Goal: Task Accomplishment & Management: Manage account settings

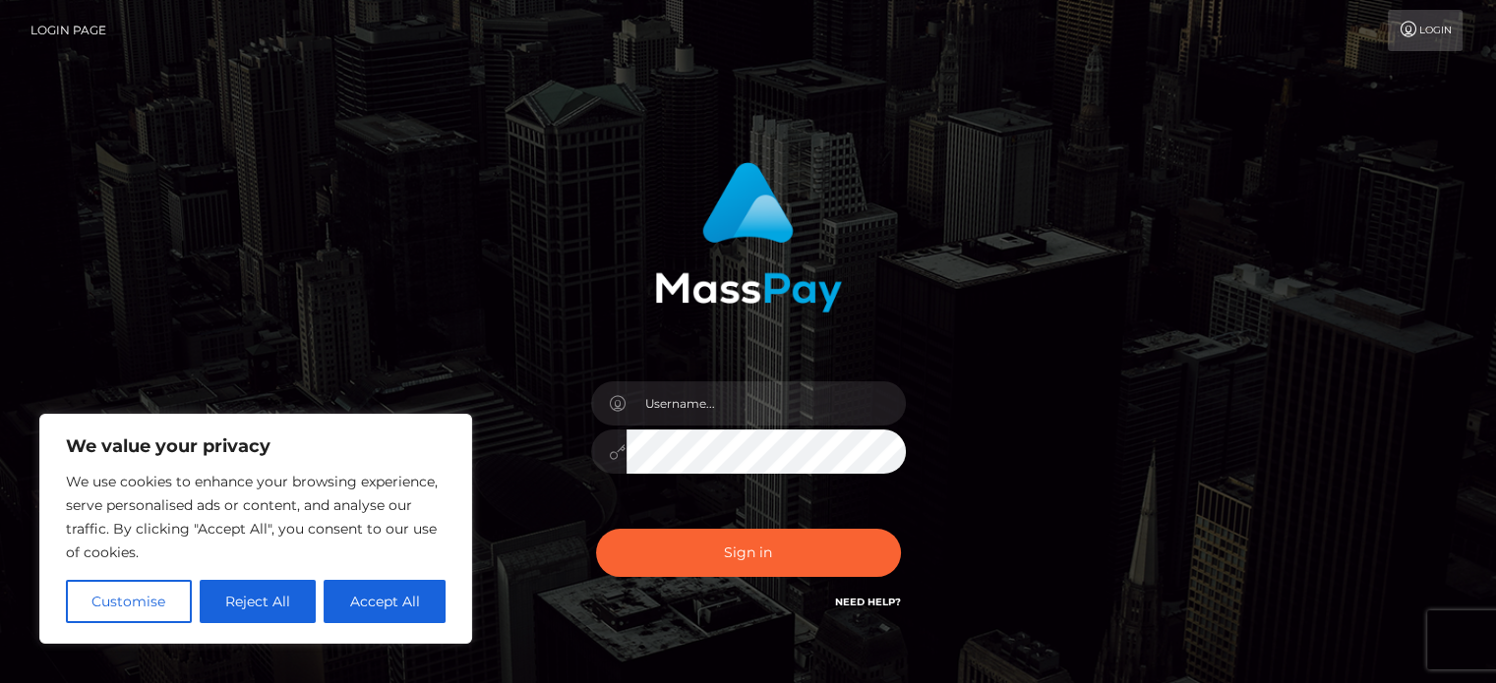
type input "[EMAIL_ADDRESS][DOMAIN_NAME]"
click at [378, 597] on button "Accept All" at bounding box center [384, 601] width 122 height 43
checkbox input "true"
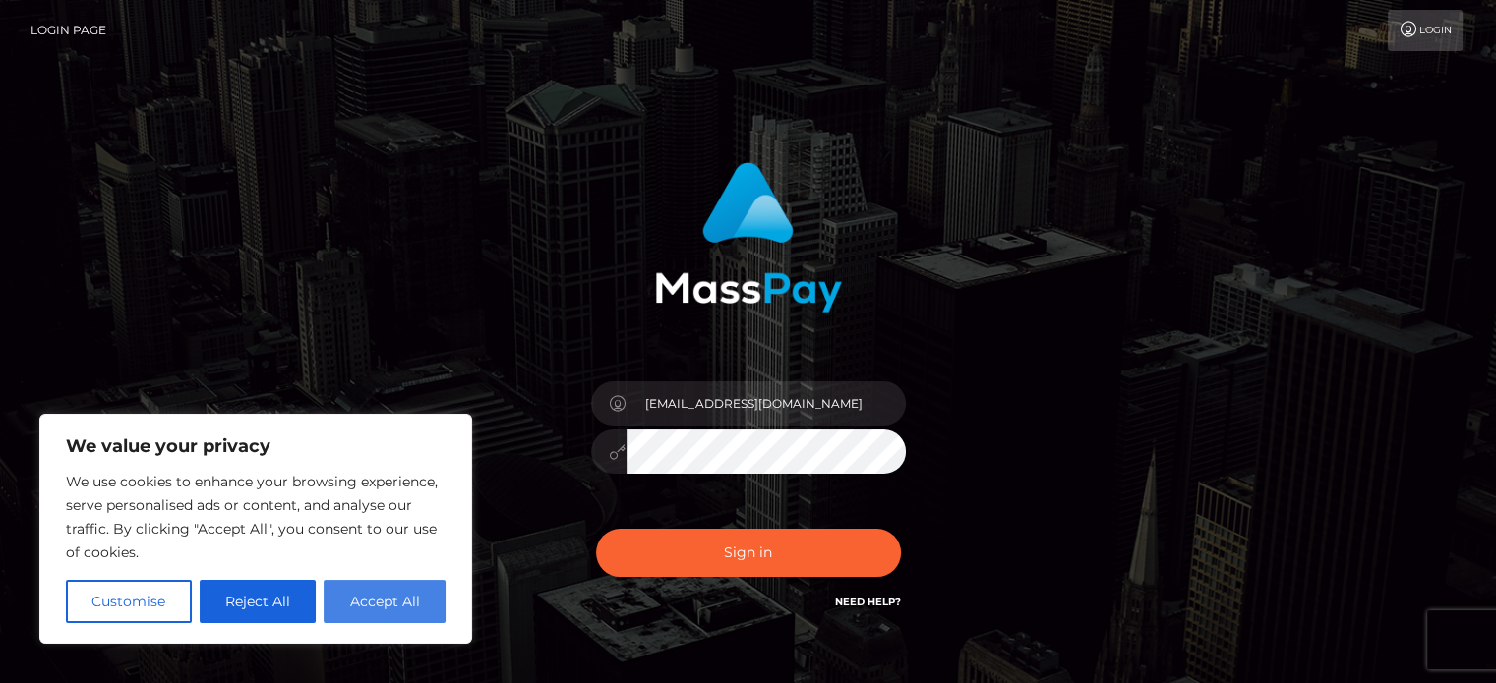
checkbox input "true"
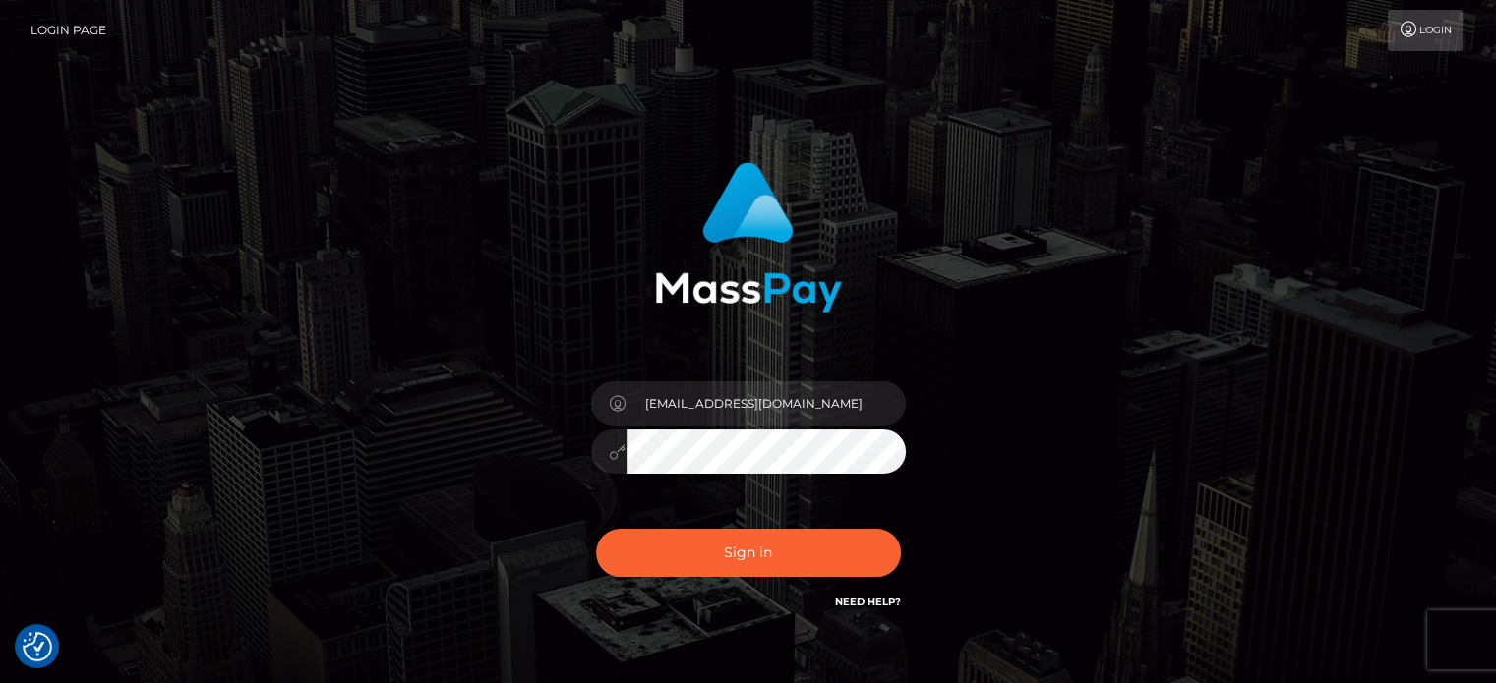
click at [596, 529] on button "Sign in" at bounding box center [748, 553] width 305 height 48
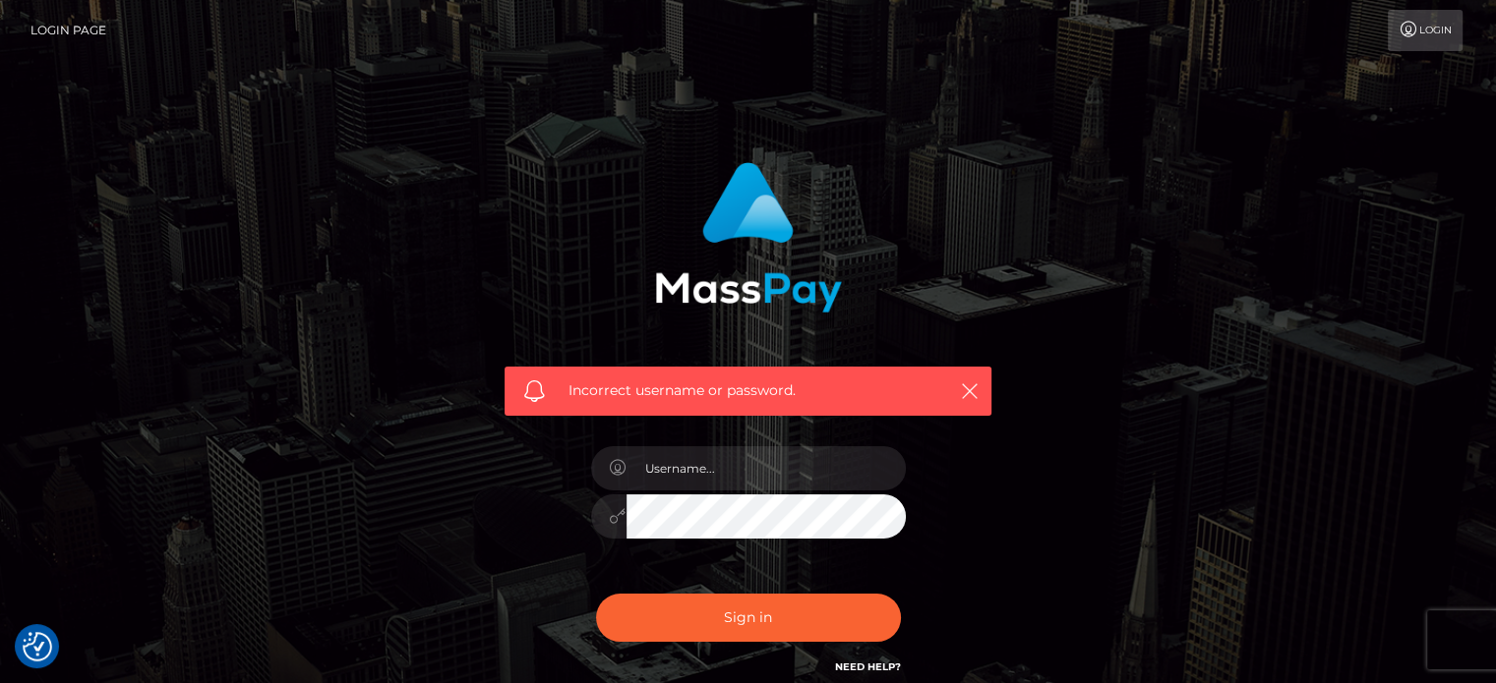
click at [617, 468] on icon at bounding box center [618, 468] width 17 height 16
click at [676, 472] on input "text" at bounding box center [765, 468] width 279 height 44
click at [1414, 27] on icon at bounding box center [1408, 30] width 21 height 16
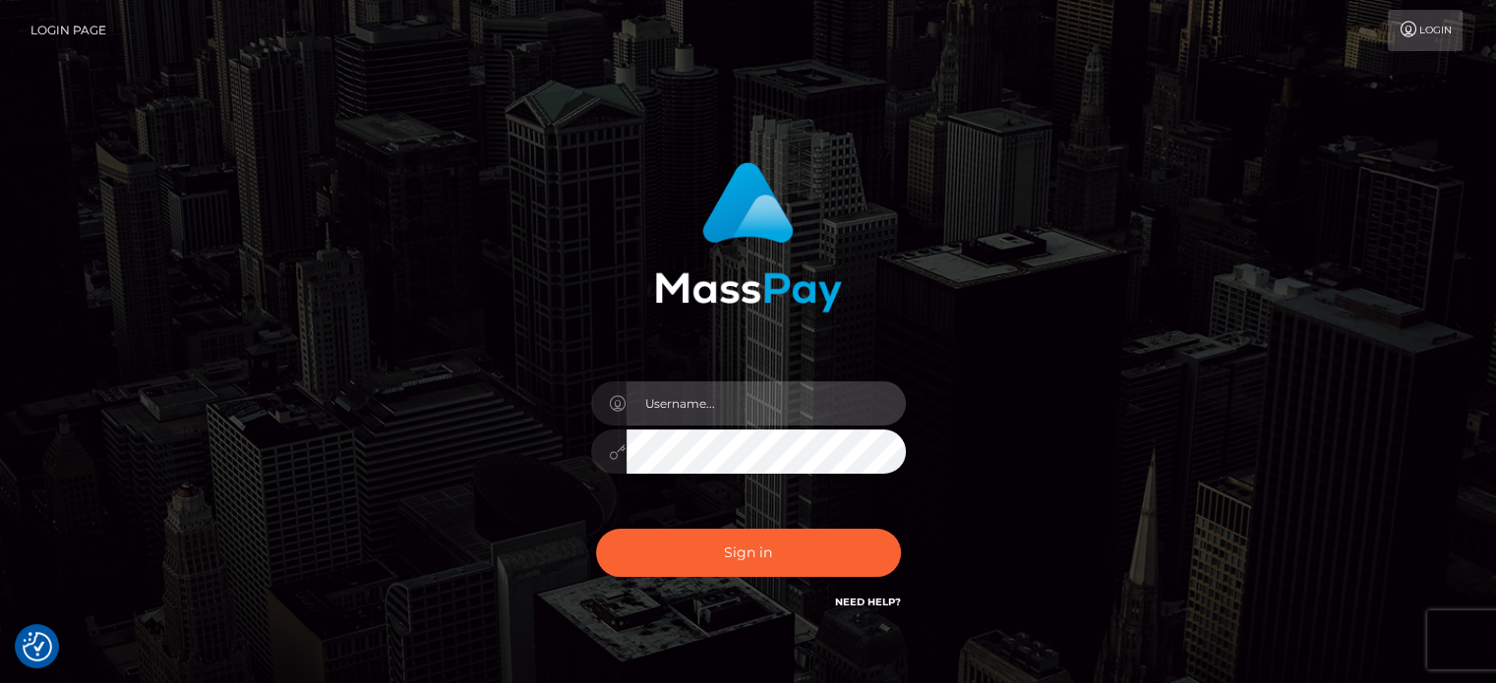
click at [698, 408] on input "text" at bounding box center [765, 404] width 279 height 44
type input "Dana Lee Harsar"
click at [596, 529] on button "Sign in" at bounding box center [748, 553] width 305 height 48
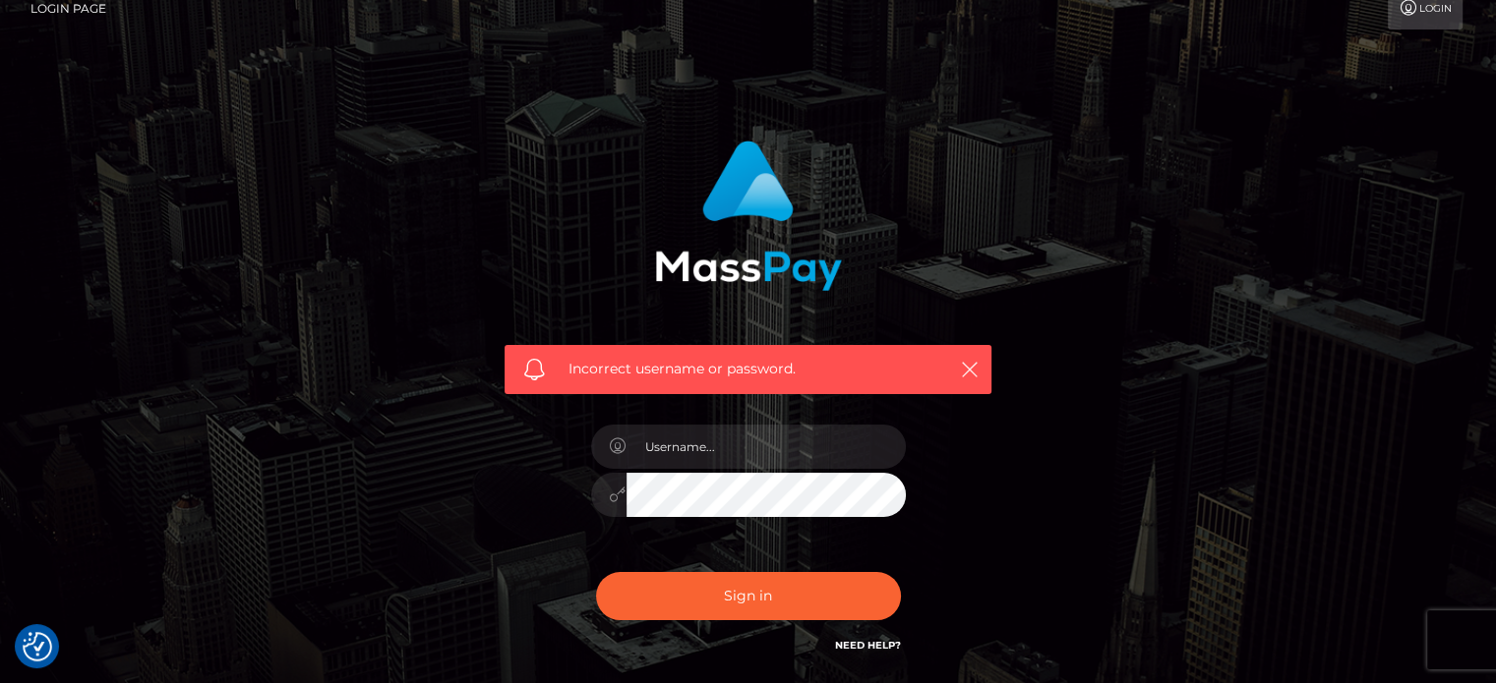
click at [916, 466] on div at bounding box center [748, 485] width 344 height 150
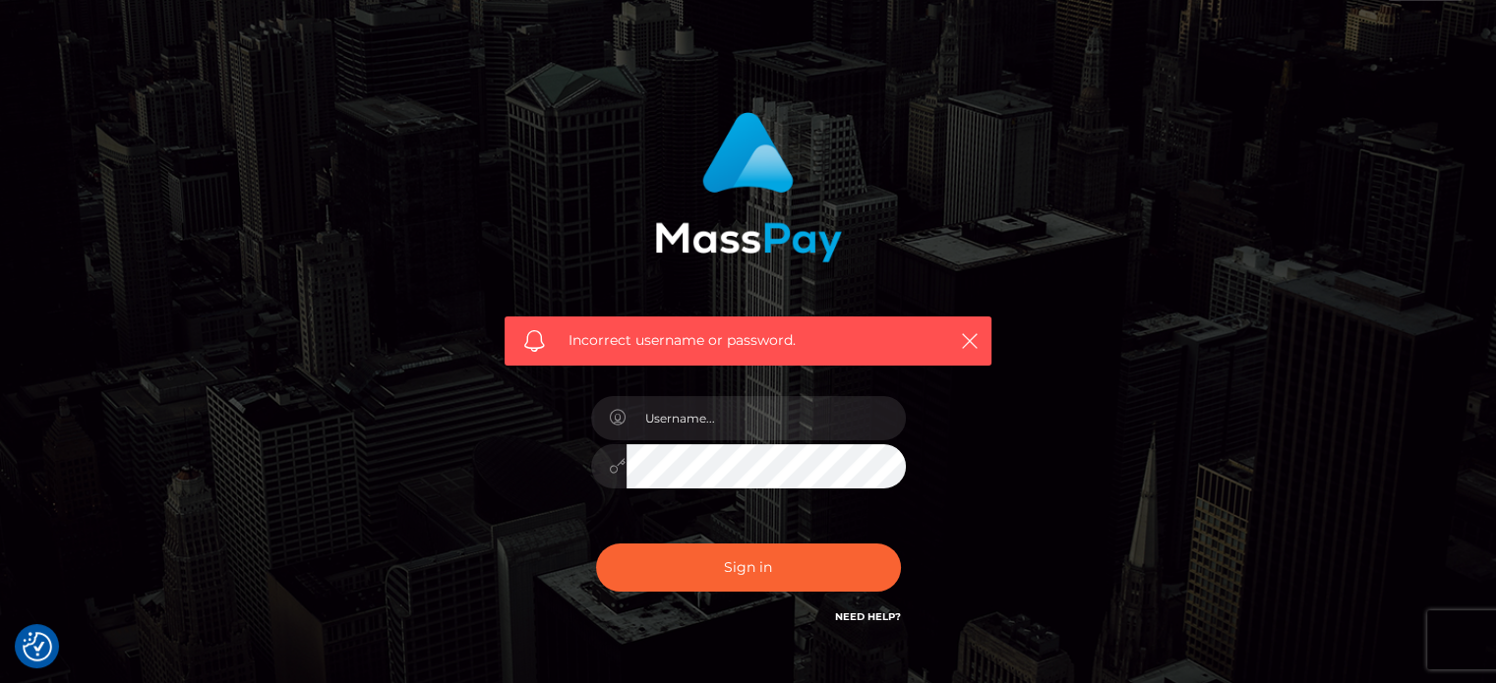
scroll to position [98, 0]
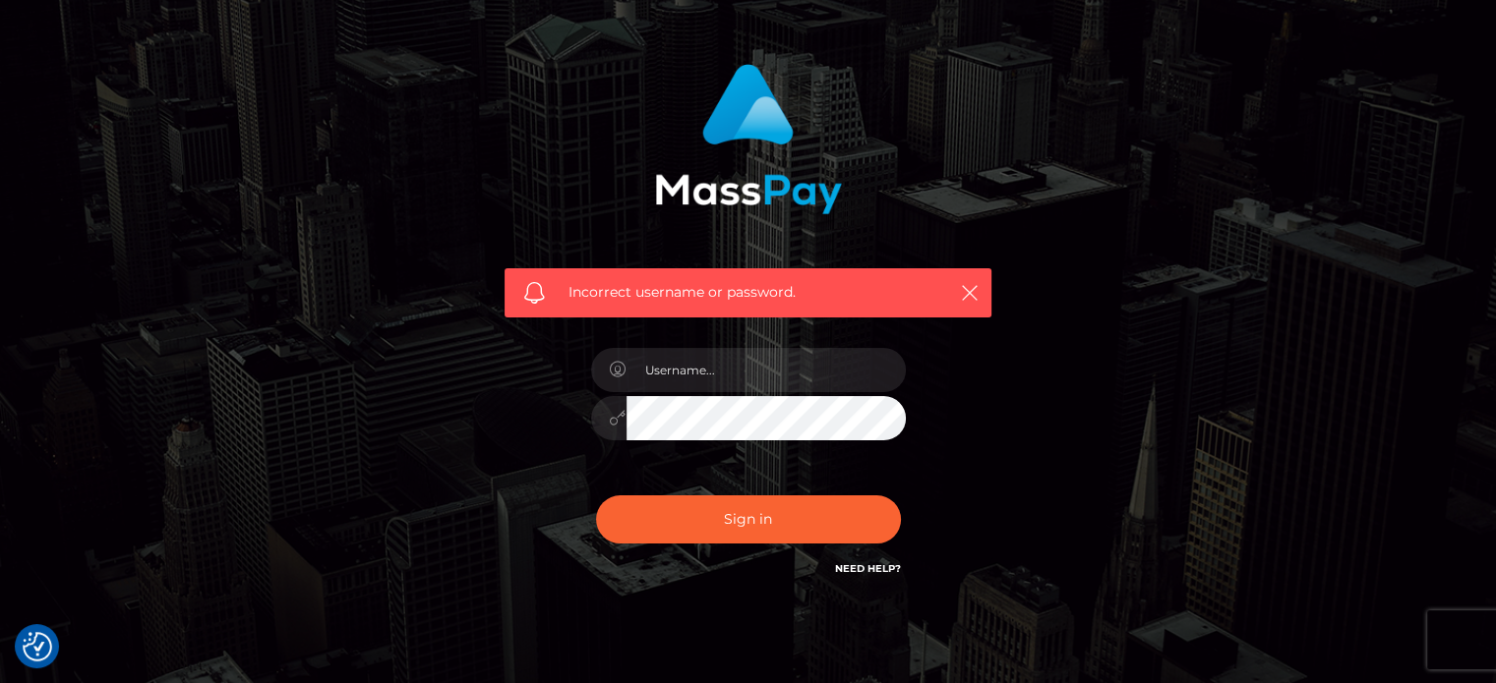
click at [850, 569] on link "Need Help?" at bounding box center [868, 568] width 66 height 13
click at [1009, 632] on div "Incorrect username or password." at bounding box center [748, 332] width 1496 height 860
click at [700, 383] on input "text" at bounding box center [765, 370] width 279 height 44
type input "Starlett669"
click at [735, 524] on button "Sign in" at bounding box center [748, 520] width 305 height 48
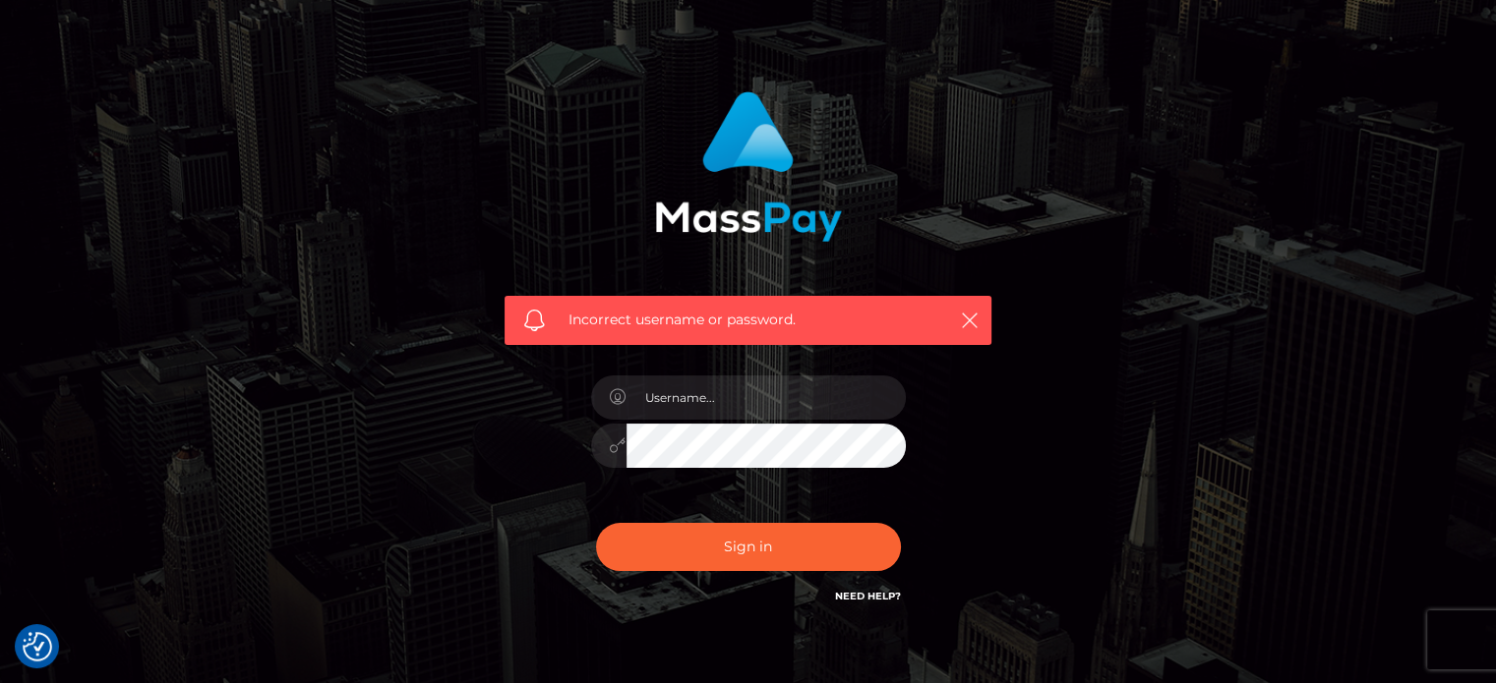
scroll to position [176, 0]
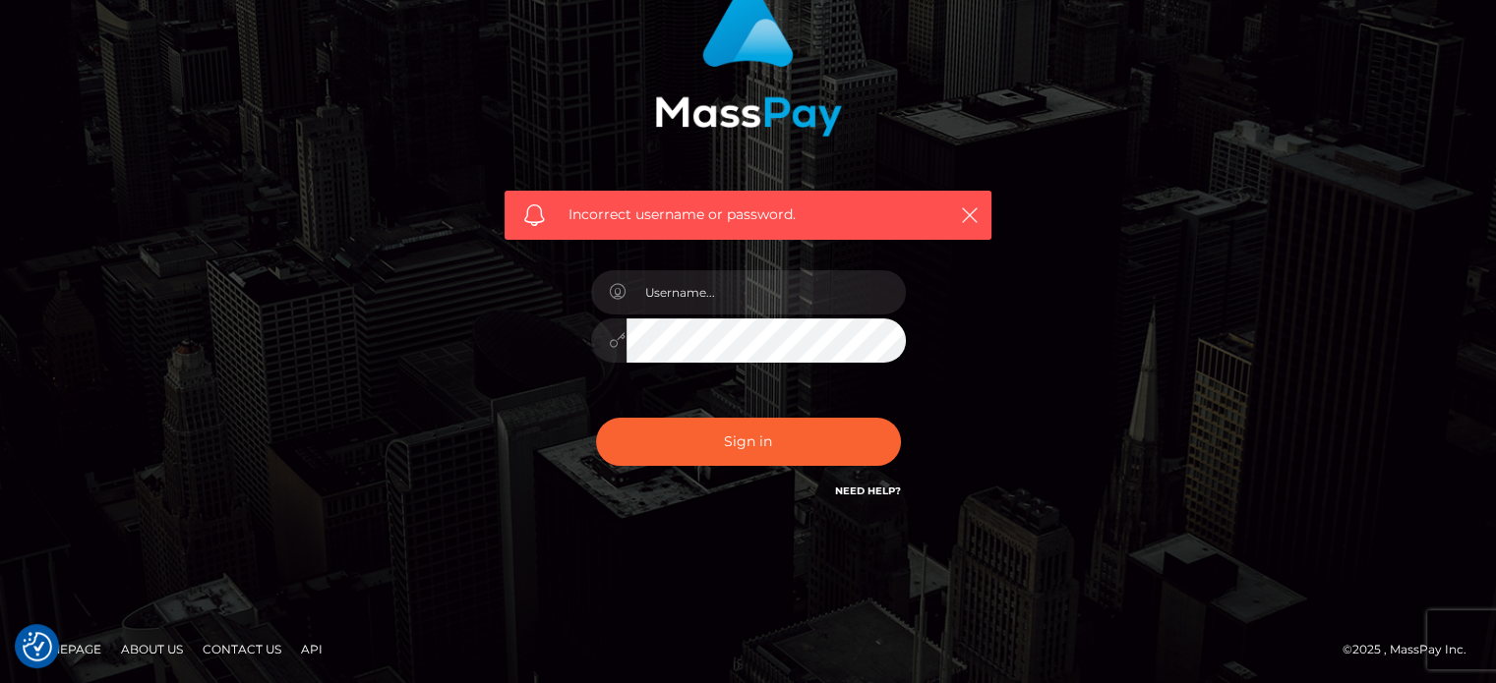
click at [620, 294] on icon at bounding box center [618, 292] width 17 height 16
drag, startPoint x: 620, startPoint y: 294, endPoint x: 518, endPoint y: 313, distance: 104.0
click at [518, 313] on div "Incorrect username or password." at bounding box center [748, 244] width 516 height 546
click at [862, 493] on link "Need Help?" at bounding box center [868, 491] width 66 height 13
click at [283, 392] on div "Incorrect username or password." at bounding box center [748, 253] width 1121 height 565
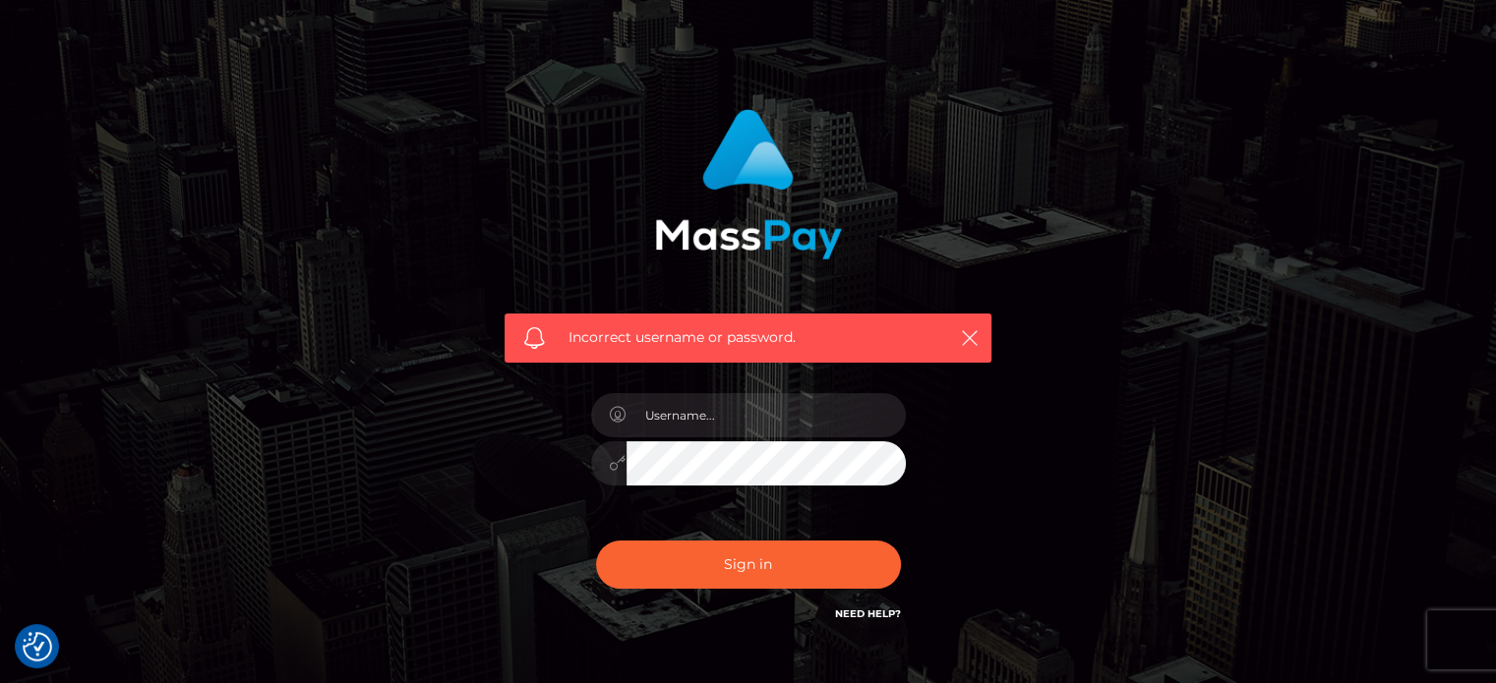
scroll to position [0, 0]
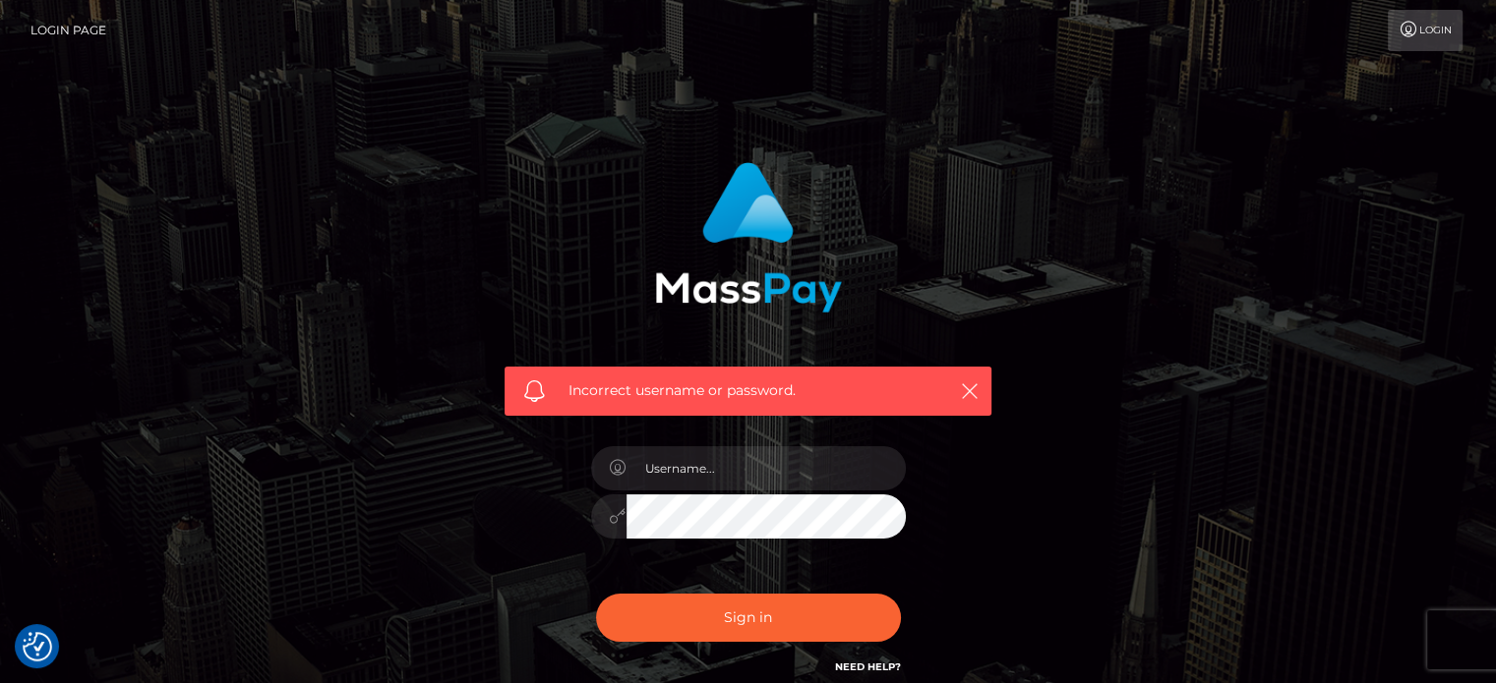
click at [1420, 30] on link "Login" at bounding box center [1424, 30] width 75 height 41
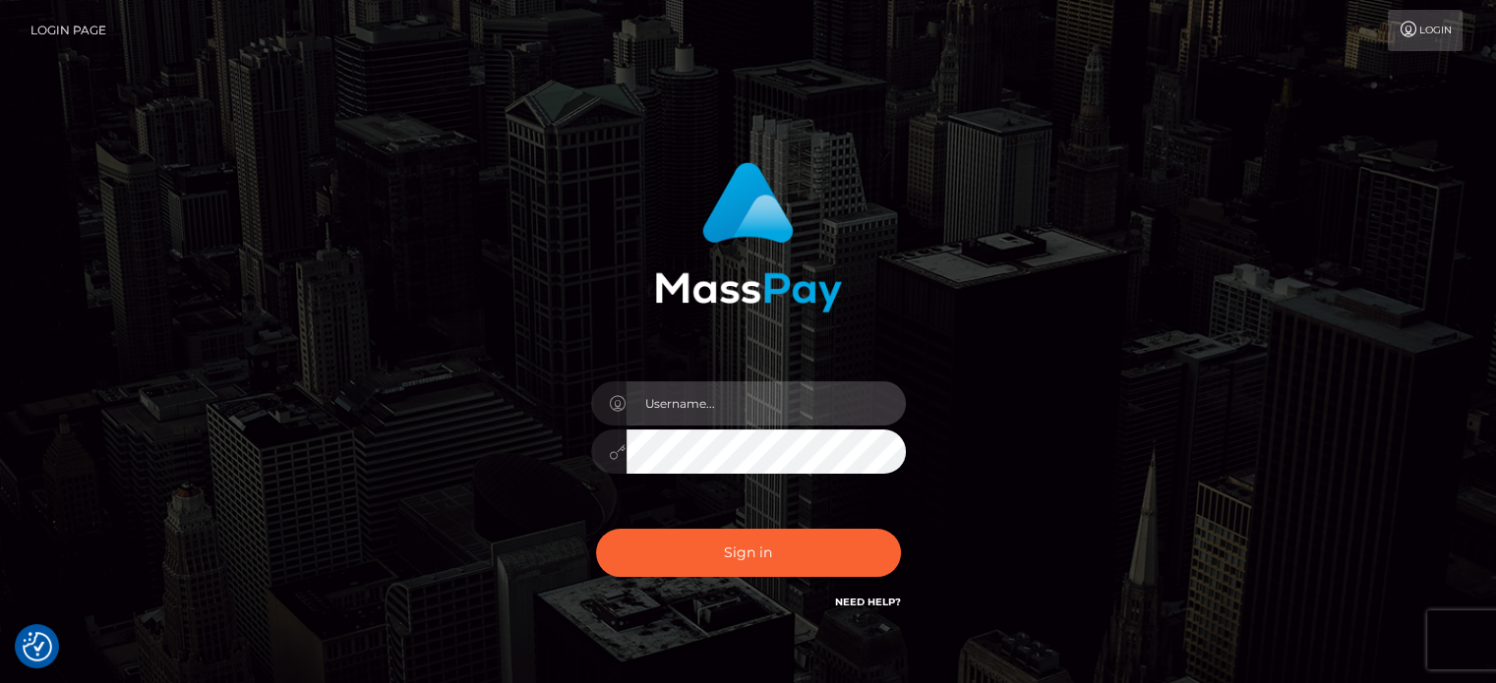
click at [695, 413] on input "text" at bounding box center [765, 404] width 279 height 44
type input "@starlett669"
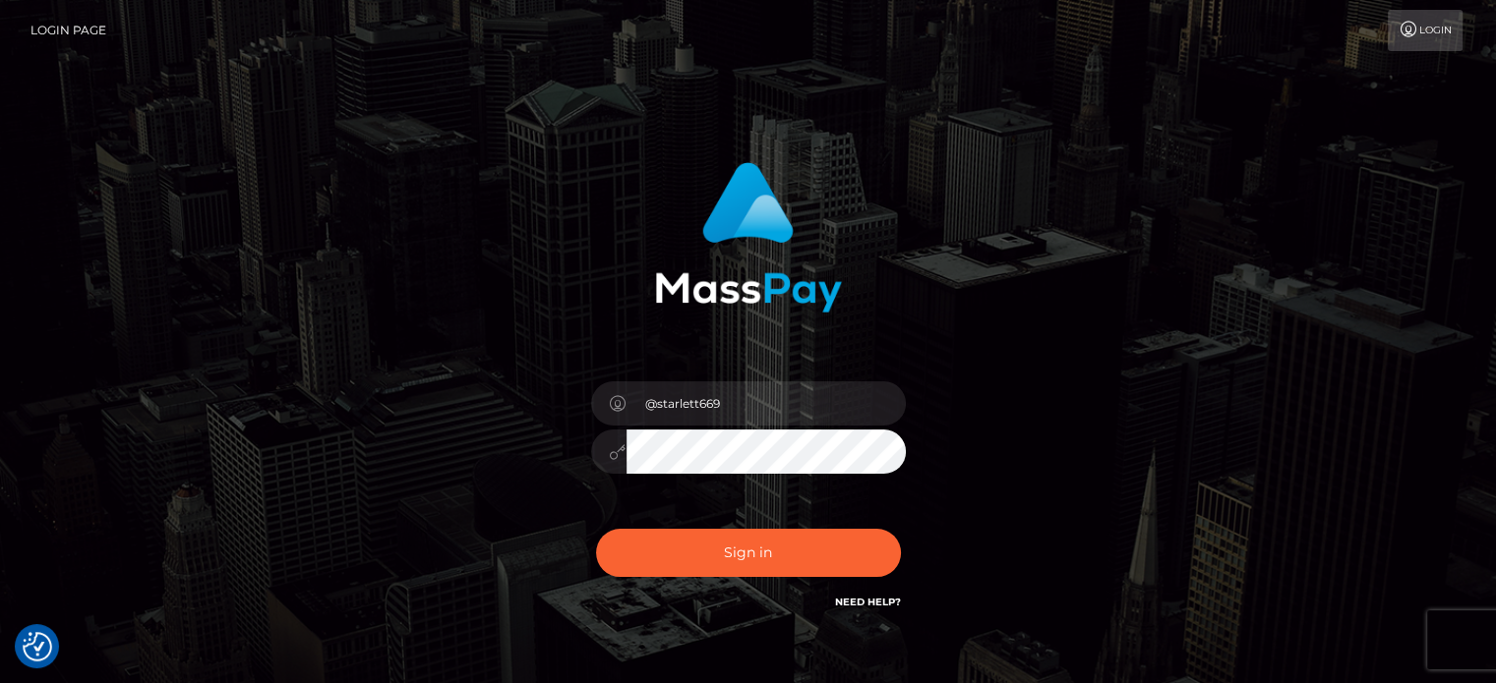
click at [596, 529] on button "Sign in" at bounding box center [748, 553] width 305 height 48
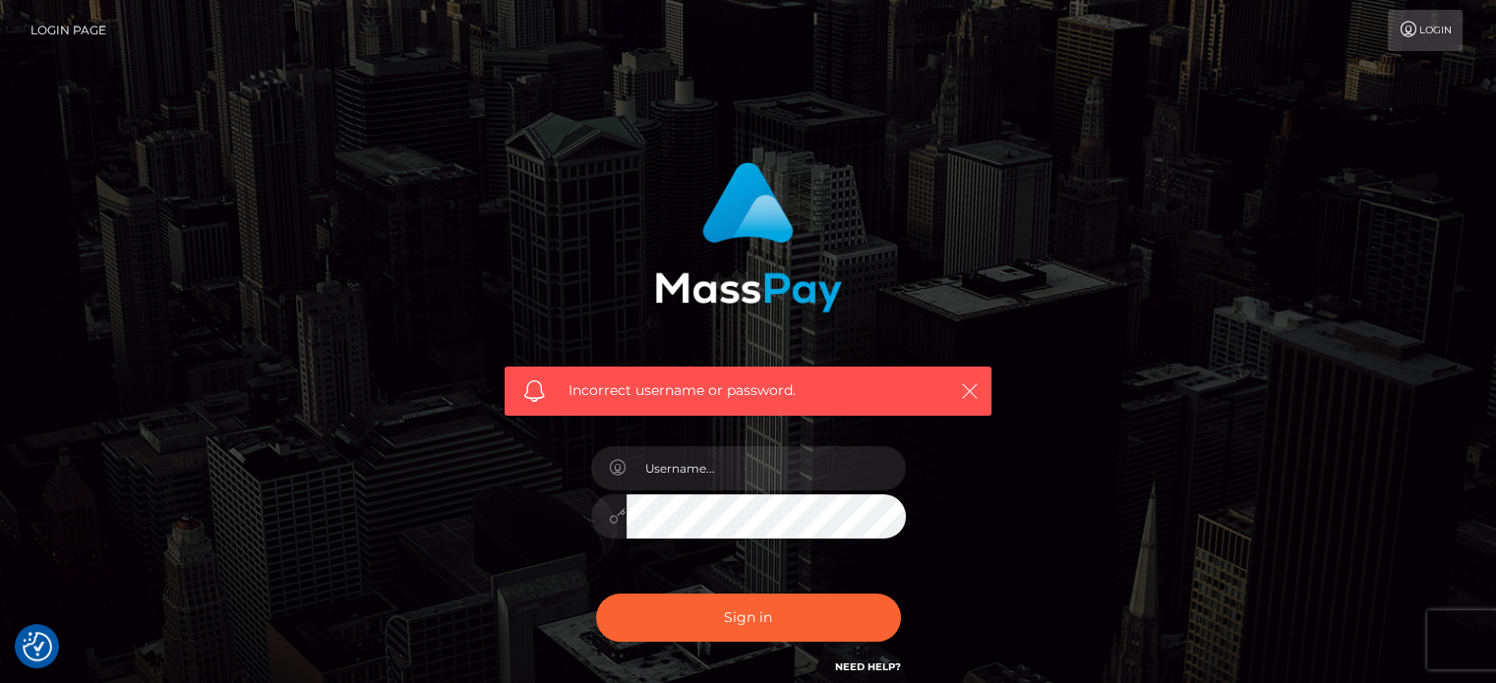
click at [972, 388] on icon "button" at bounding box center [970, 392] width 20 height 20
click at [968, 388] on icon "button" at bounding box center [970, 392] width 20 height 20
click at [680, 471] on input "text" at bounding box center [765, 468] width 279 height 44
type input "starlett669@outlook.com"
click at [596, 594] on button "Sign in" at bounding box center [748, 618] width 305 height 48
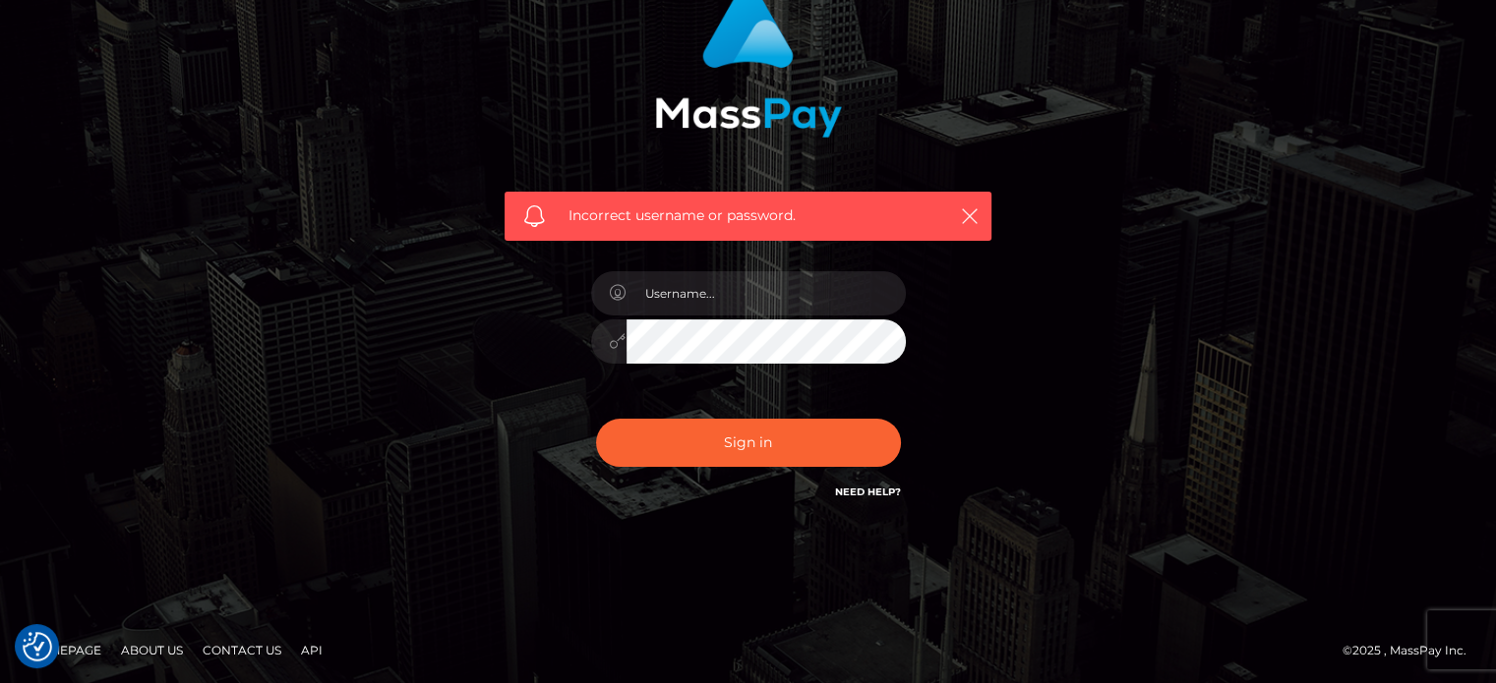
scroll to position [176, 0]
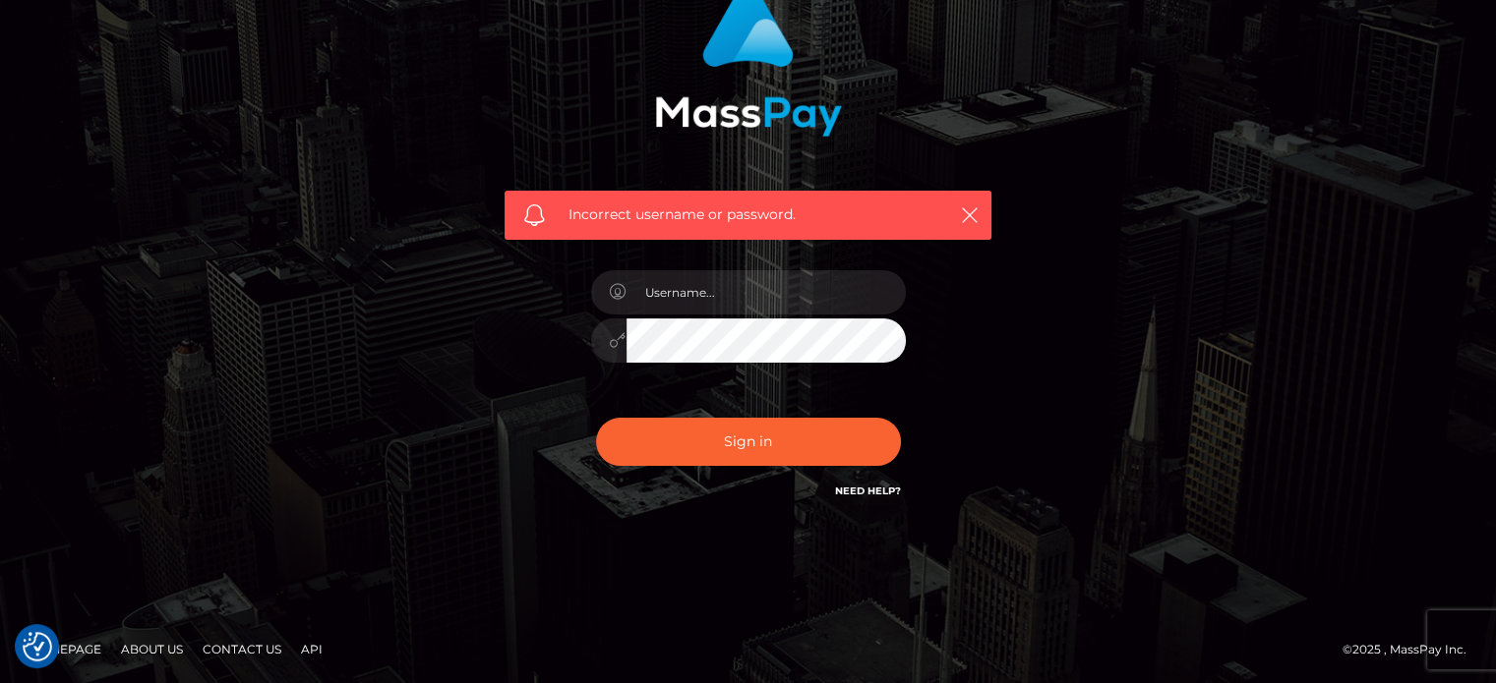
click at [868, 487] on link "Need Help?" at bounding box center [868, 491] width 66 height 13
click at [1164, 347] on div "Incorrect username or password." at bounding box center [748, 253] width 1121 height 565
